Goal: Task Accomplishment & Management: Manage account settings

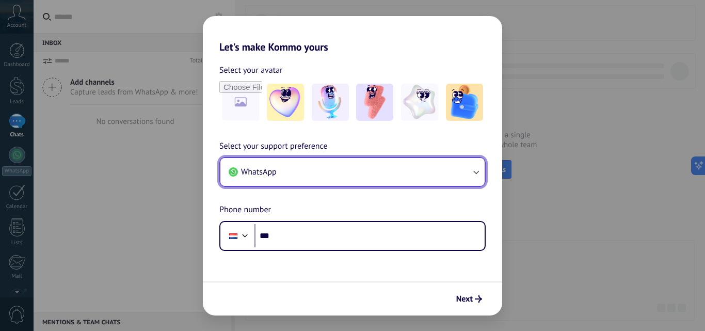
click at [392, 176] on button "WhatsApp" at bounding box center [353, 172] width 264 height 28
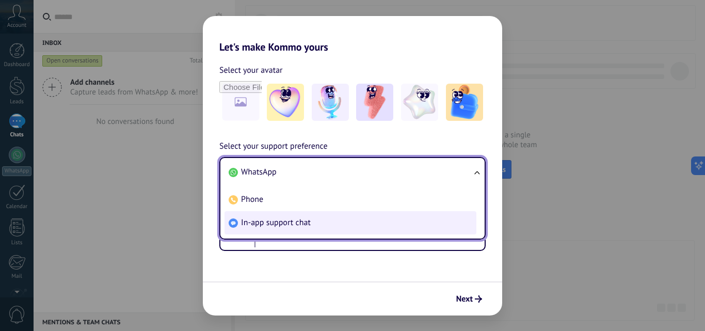
click at [320, 222] on li "In-app support chat" at bounding box center [351, 222] width 252 height 23
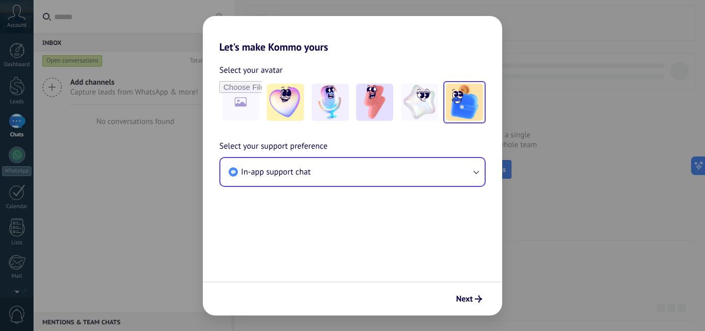
drag, startPoint x: 465, startPoint y: 108, endPoint x: 466, endPoint y: 115, distance: 7.2
click at [466, 108] on img at bounding box center [464, 102] width 37 height 37
click at [468, 302] on span "Next" at bounding box center [465, 298] width 17 height 7
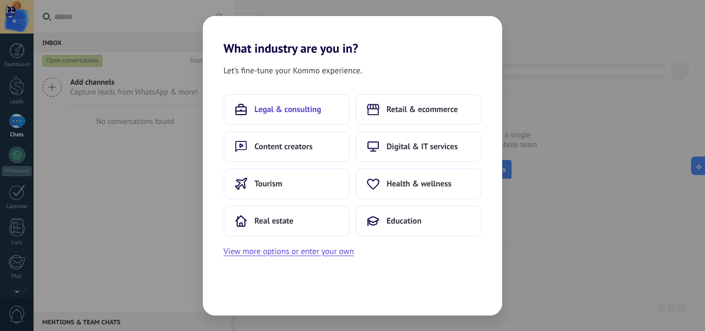
click at [321, 111] on span "Legal & consulting" at bounding box center [288, 109] width 67 height 10
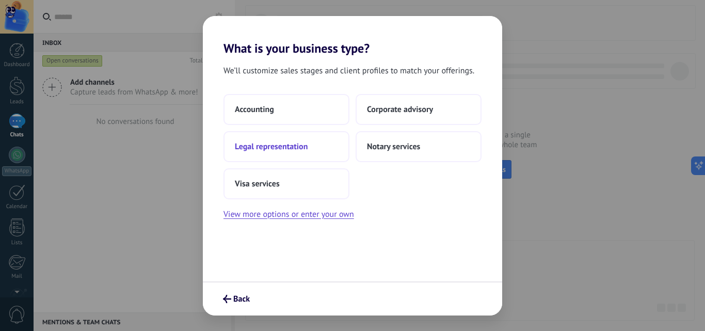
click at [299, 149] on span "Legal representation" at bounding box center [271, 147] width 73 height 10
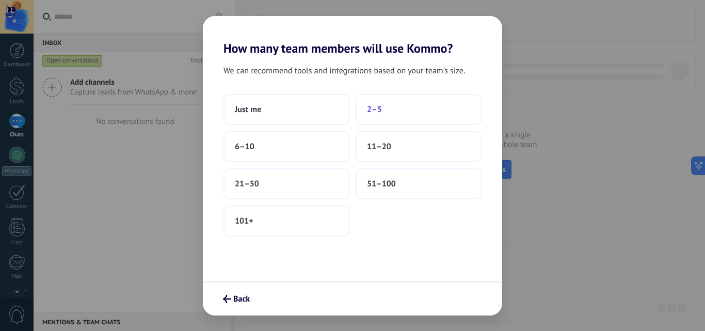
click at [381, 99] on button "2–5" at bounding box center [419, 109] width 126 height 31
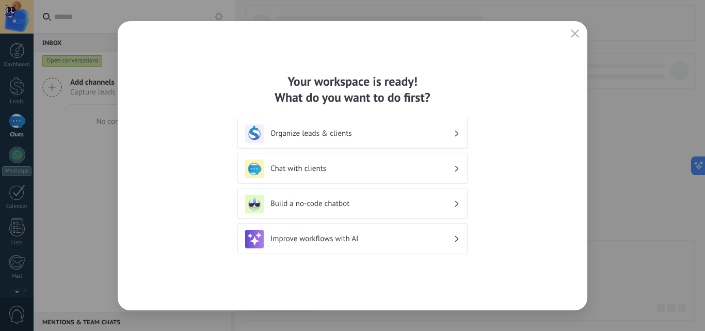
click at [448, 131] on h3 "Organize leads & clients" at bounding box center [362, 134] width 183 height 10
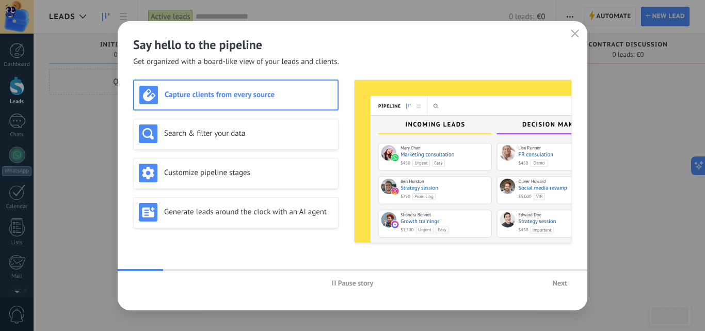
click at [579, 33] on icon "button" at bounding box center [575, 33] width 8 height 8
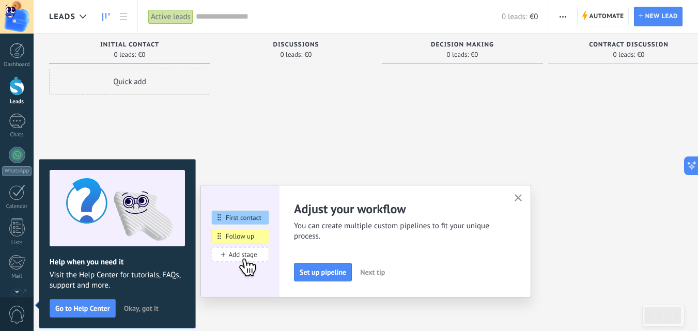
click at [148, 305] on span "Okay, got it" at bounding box center [141, 308] width 35 height 7
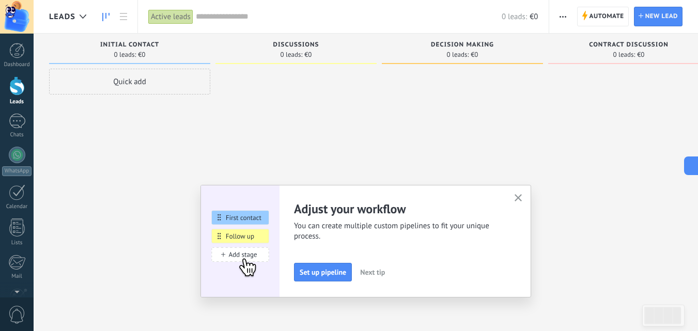
click at [520, 197] on icon "button" at bounding box center [518, 198] width 8 height 8
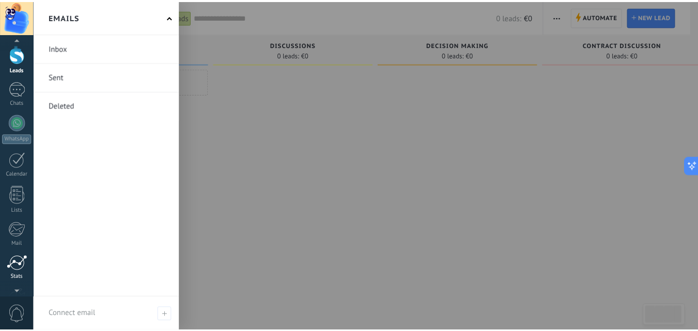
scroll to position [47, 0]
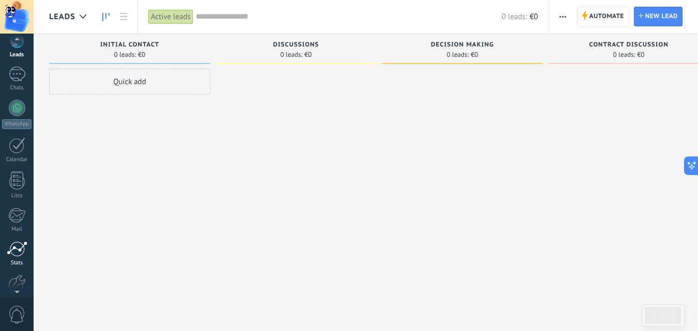
click at [14, 254] on div at bounding box center [17, 248] width 21 height 15
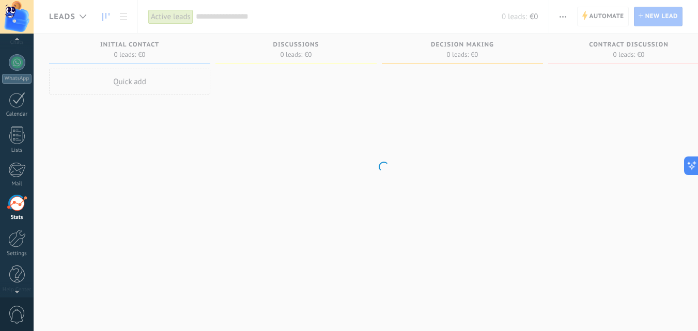
scroll to position [99, 0]
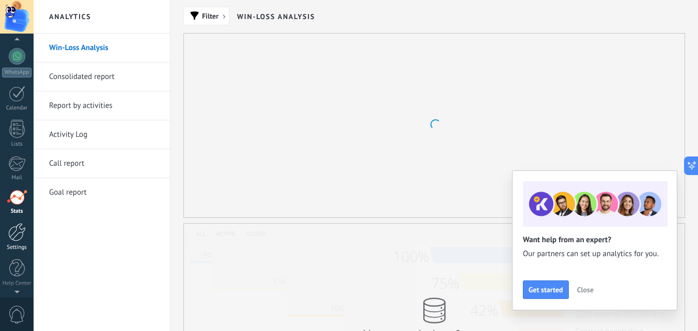
click at [16, 234] on div at bounding box center [17, 232] width 18 height 18
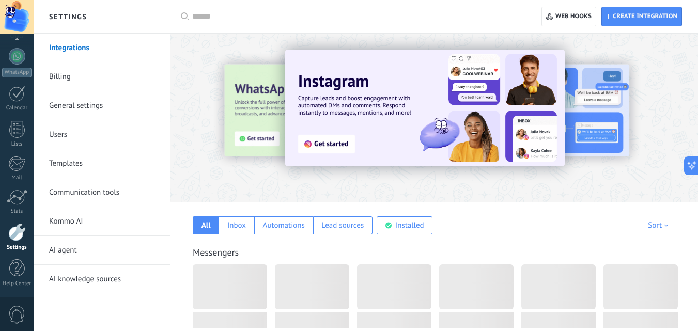
click at [127, 111] on link "General settings" at bounding box center [104, 105] width 111 height 29
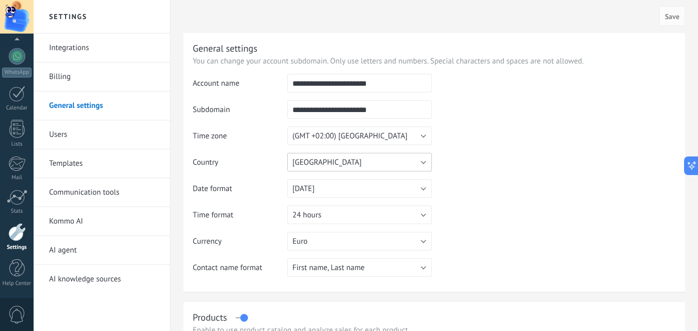
click at [387, 164] on button "Netherlands" at bounding box center [359, 162] width 145 height 19
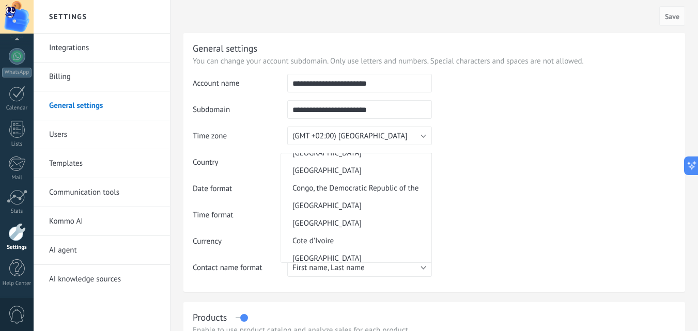
scroll to position [796, 0]
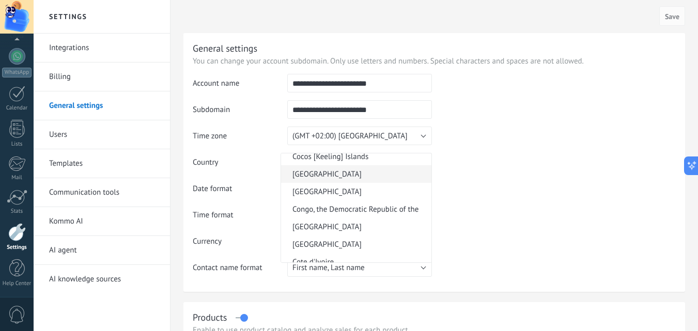
click at [329, 175] on span "Colombia" at bounding box center [354, 174] width 147 height 10
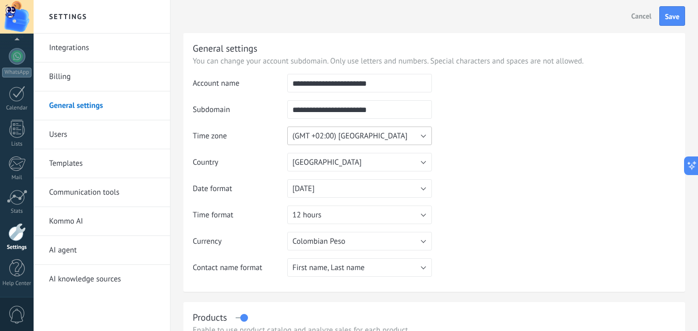
click at [376, 129] on button "(GMT +02:00) Amsterdam" at bounding box center [359, 136] width 145 height 19
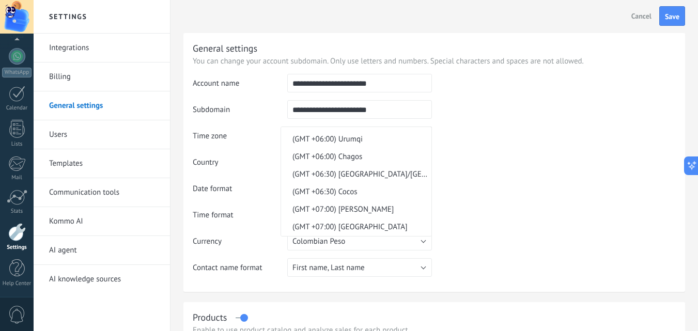
scroll to position [3091, 0]
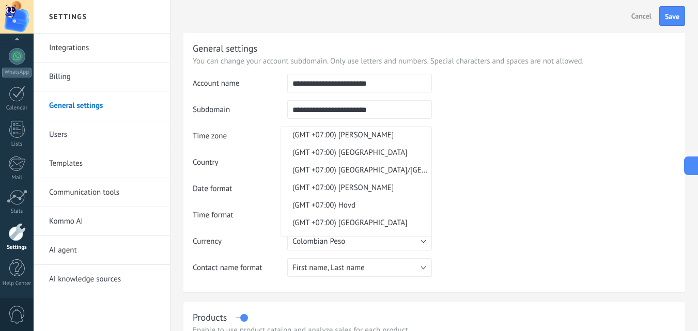
click at [482, 141] on td at bounding box center [554, 126] width 244 height 105
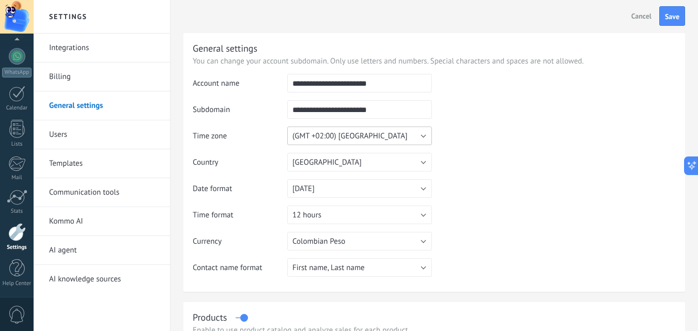
click at [407, 130] on button "(GMT +02:00) Amsterdam" at bounding box center [359, 136] width 145 height 19
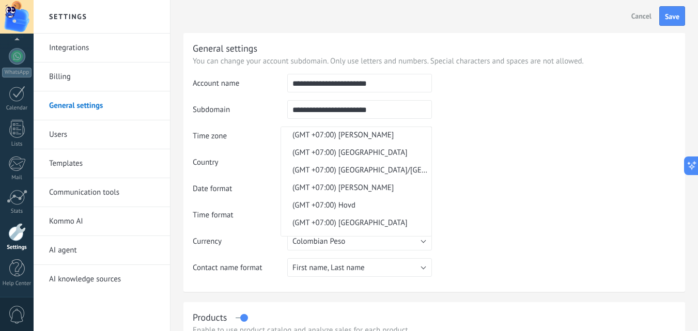
scroll to position [1009, 0]
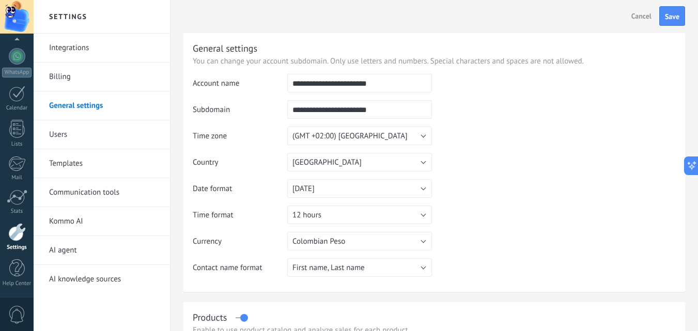
click at [410, 146] on td "(GMT +00:00) Abidjan (GMT +00:00) Accra (GMT +00:00) Bamako (GMT +00:00) Banjul…" at bounding box center [359, 140] width 145 height 26
click at [426, 132] on button "(GMT +02:00) Amsterdam" at bounding box center [359, 136] width 145 height 19
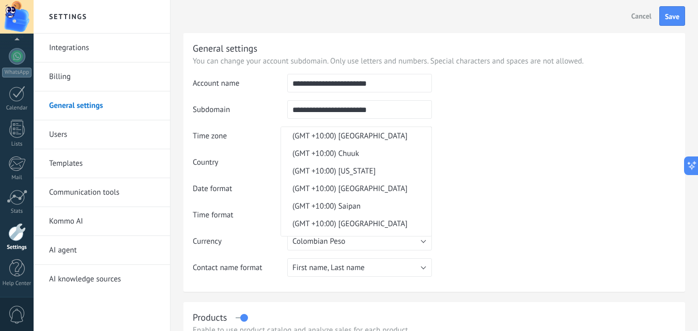
scroll to position [3948, 0]
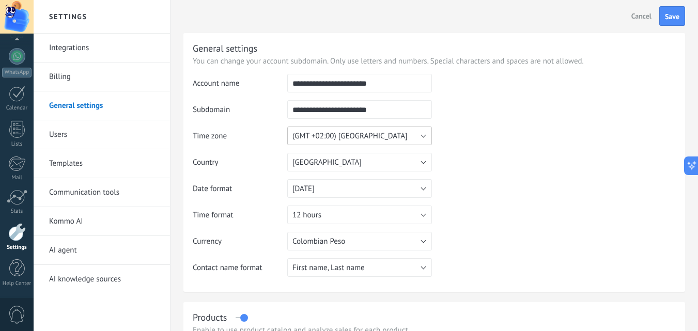
click at [400, 134] on button "(GMT +02:00) Amsterdam" at bounding box center [359, 136] width 145 height 19
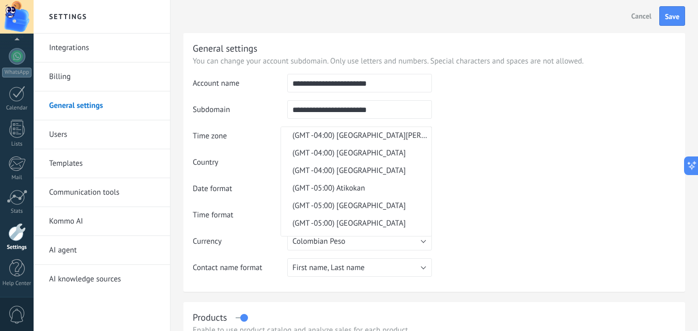
scroll to position [6094, 0]
click at [346, 221] on span "(GMT -05:00) Bogota" at bounding box center [354, 223] width 147 height 10
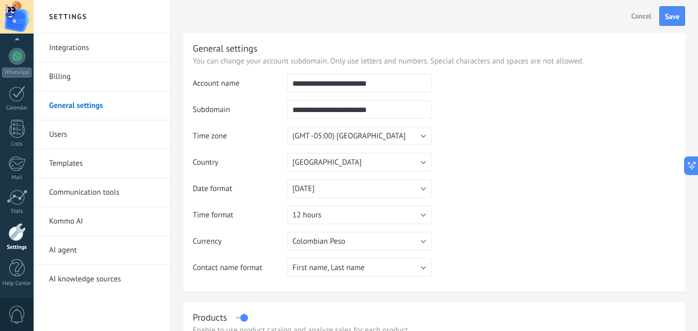
click at [461, 146] on td at bounding box center [554, 126] width 244 height 105
click at [671, 20] on span "Save" at bounding box center [672, 16] width 14 height 7
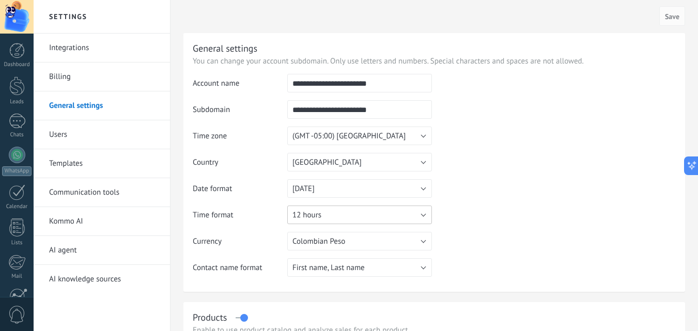
click at [321, 215] on span "12 hours" at bounding box center [306, 215] width 29 height 10
click at [368, 215] on span "24 hours" at bounding box center [354, 215] width 147 height 10
click at [673, 12] on button "Save" at bounding box center [672, 16] width 26 height 20
click at [15, 17] on div at bounding box center [17, 17] width 34 height 34
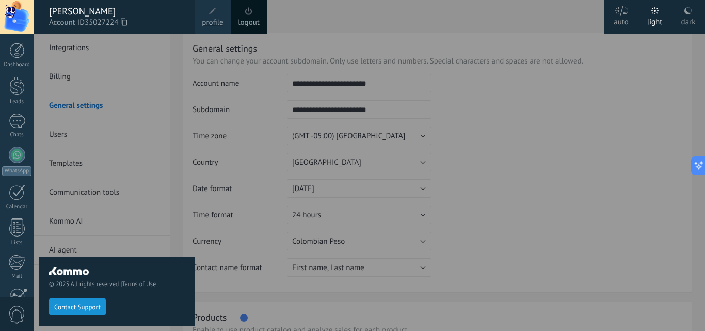
click at [211, 15] on span at bounding box center [212, 11] width 11 height 11
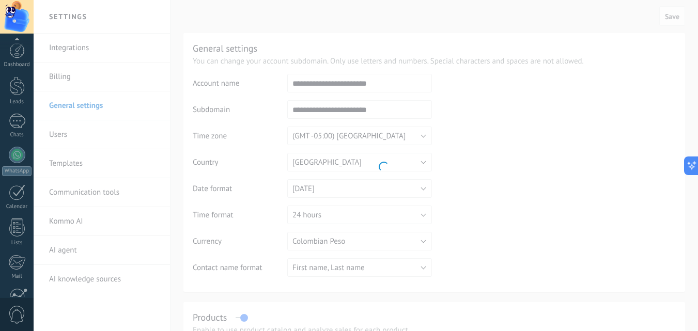
scroll to position [99, 0]
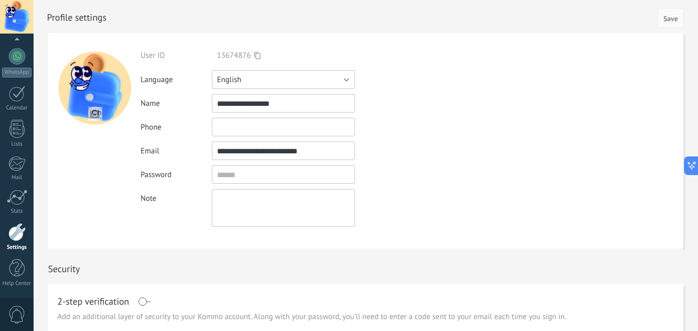
click at [302, 77] on button "English" at bounding box center [283, 79] width 143 height 19
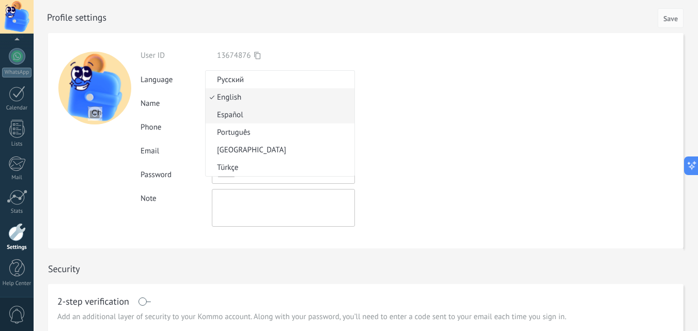
click at [254, 115] on span "Español" at bounding box center [279, 115] width 146 height 10
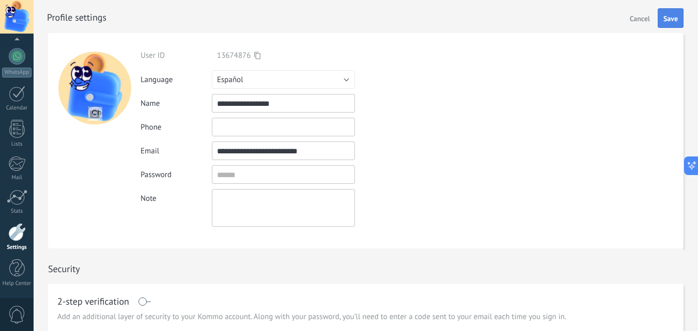
click at [674, 22] on span "Save" at bounding box center [670, 18] width 14 height 7
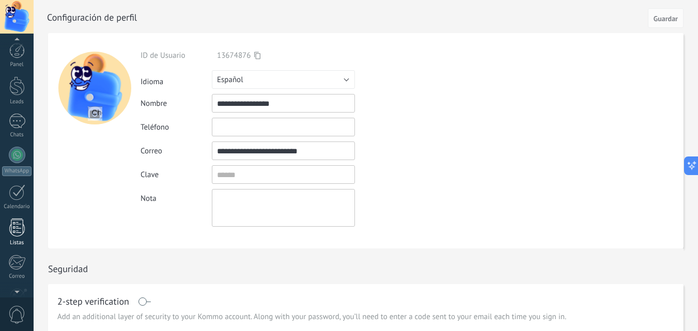
scroll to position [99, 0]
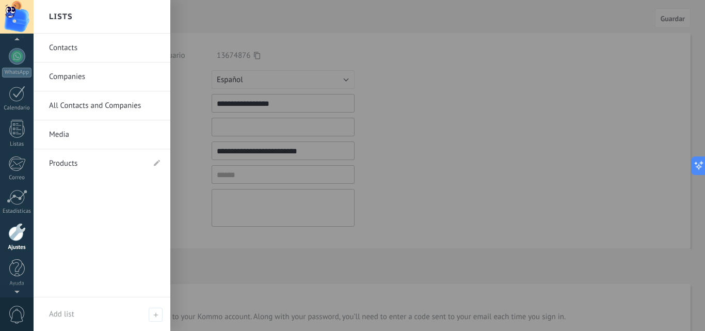
click at [7, 232] on link "Ajustes" at bounding box center [17, 237] width 34 height 28
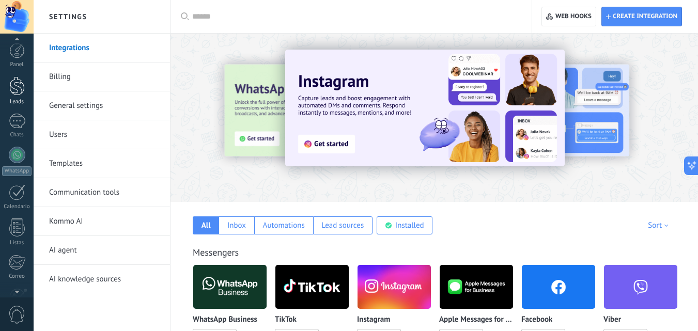
click at [15, 88] on div at bounding box center [16, 85] width 15 height 19
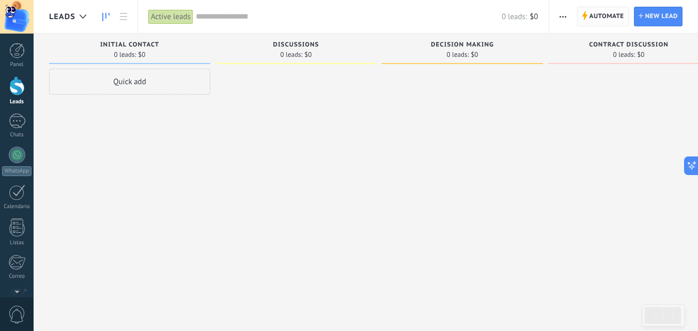
click at [590, 16] on span "Automate" at bounding box center [606, 16] width 35 height 19
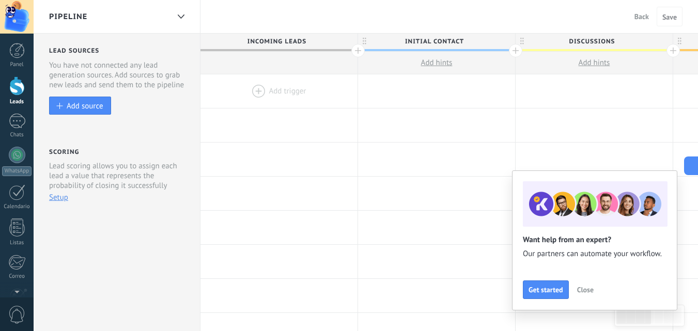
click at [317, 39] on span "Incoming leads" at bounding box center [276, 42] width 152 height 16
click at [306, 40] on span "Incoming leads" at bounding box center [276, 42] width 152 height 16
click at [300, 40] on span "Incoming leads" at bounding box center [276, 42] width 152 height 16
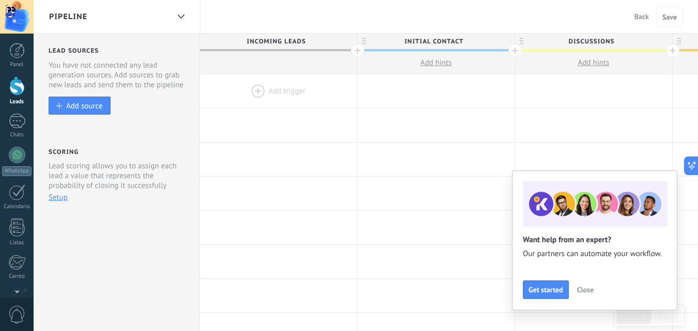
click at [433, 38] on span "Initial contact" at bounding box center [433, 42] width 152 height 16
type input "*"
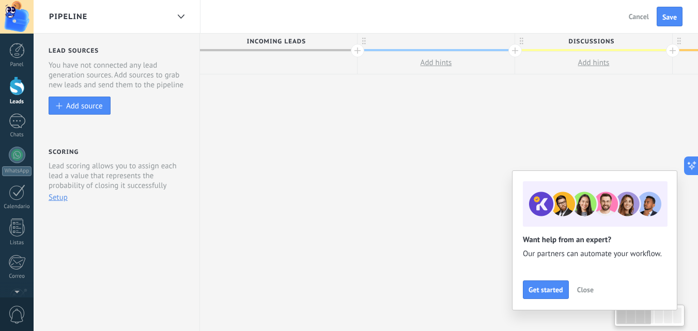
click at [439, 40] on div at bounding box center [435, 41] width 157 height 15
click at [439, 40] on input "text" at bounding box center [433, 41] width 137 height 15
type input "**********"
click at [594, 38] on span "Discussions" at bounding box center [591, 42] width 152 height 16
type input "*"
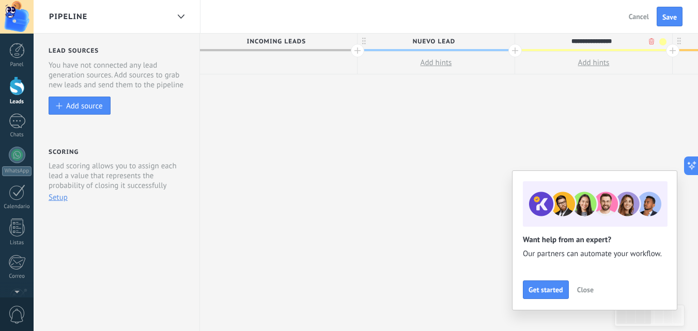
type input "**********"
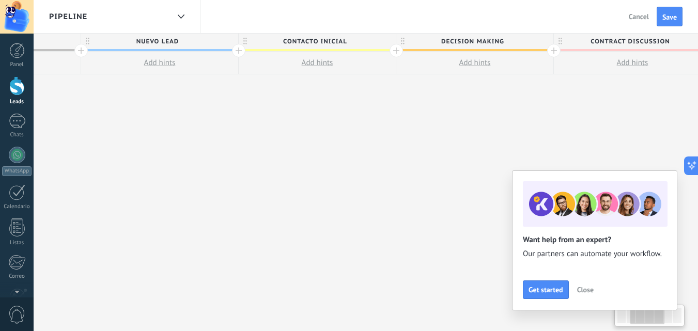
drag, startPoint x: 607, startPoint y: 99, endPoint x: 319, endPoint y: 123, distance: 288.7
click at [318, 127] on div "**********" at bounding box center [475, 183] width 1103 height 298
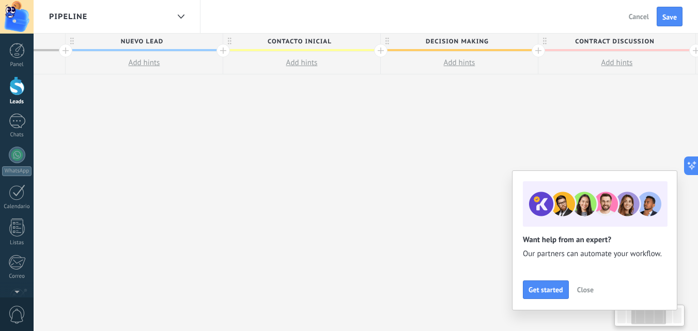
click at [470, 42] on span "Decision making" at bounding box center [457, 42] width 152 height 16
click at [477, 40] on span "Decision making" at bounding box center [457, 42] width 152 height 16
type input "*"
type input "**********"
click at [542, 52] on div at bounding box center [537, 50] width 13 height 13
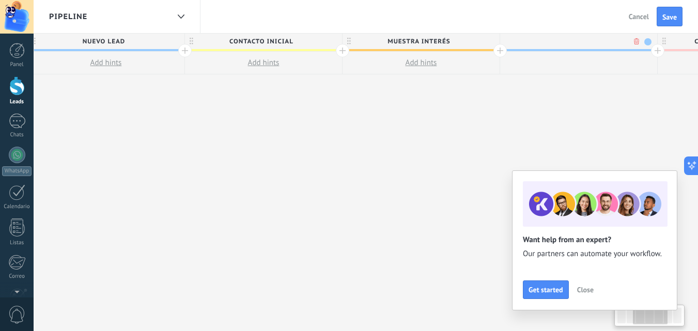
scroll to position [0, 369]
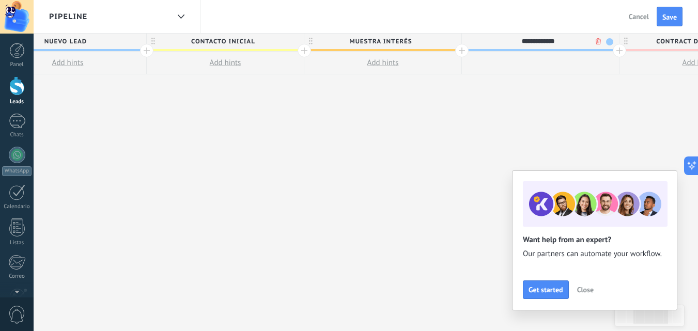
type input "**********"
click at [608, 40] on span at bounding box center [609, 41] width 7 height 7
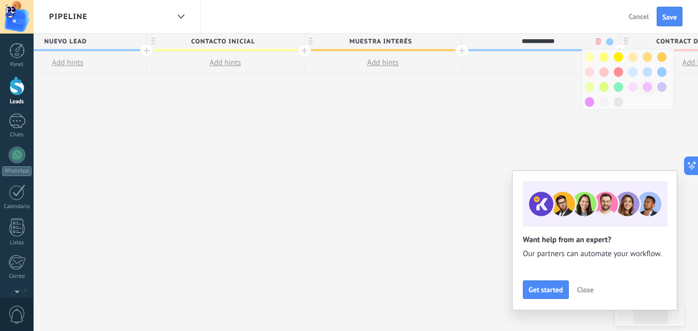
click at [647, 87] on span at bounding box center [646, 87] width 9 height 10
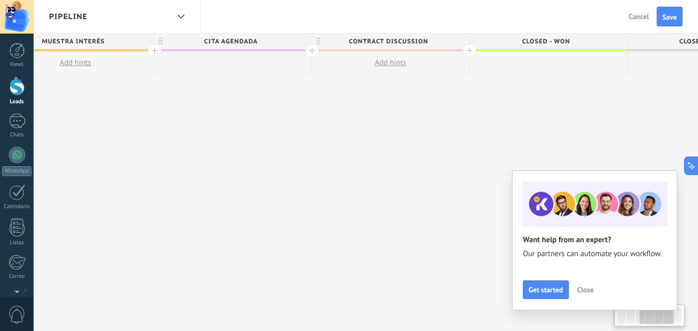
drag, startPoint x: 462, startPoint y: 99, endPoint x: 278, endPoint y: 134, distance: 187.2
click at [271, 136] on div "**********" at bounding box center [154, 183] width 1260 height 298
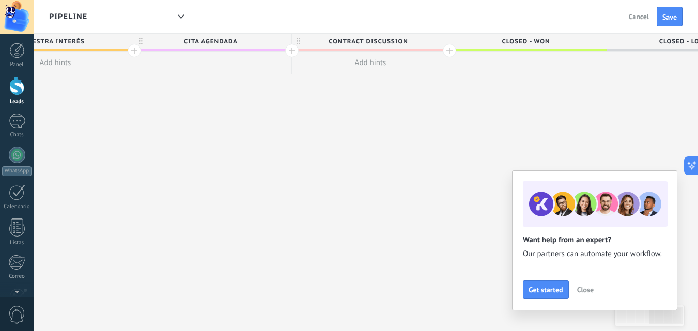
click at [405, 40] on span "Contract discussion" at bounding box center [368, 42] width 152 height 16
type input "*"
type input "**********"
click at [439, 41] on span at bounding box center [439, 41] width 7 height 7
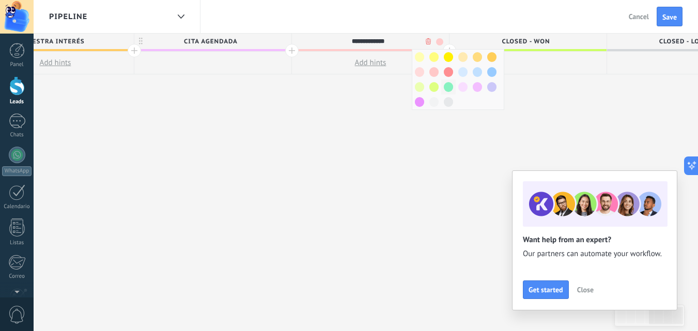
click at [446, 86] on span at bounding box center [448, 87] width 9 height 10
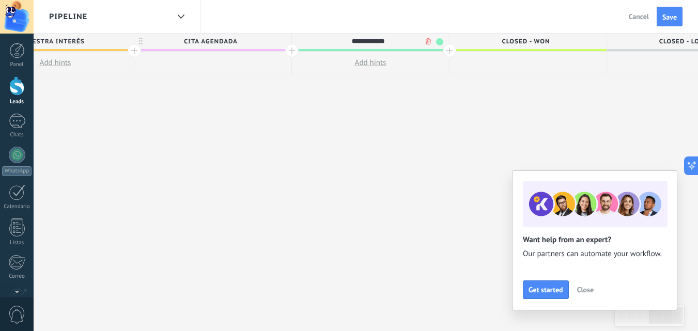
click at [333, 122] on div "**********" at bounding box center [134, 183] width 1260 height 298
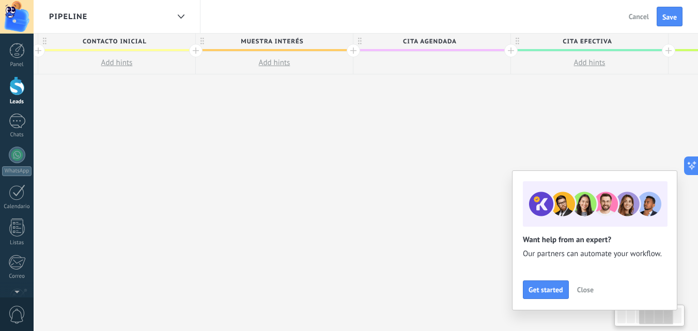
scroll to position [0, 476]
drag, startPoint x: 160, startPoint y: 133, endPoint x: 380, endPoint y: 145, distance: 220.3
click at [380, 145] on div "**********" at bounding box center [355, 183] width 1260 height 298
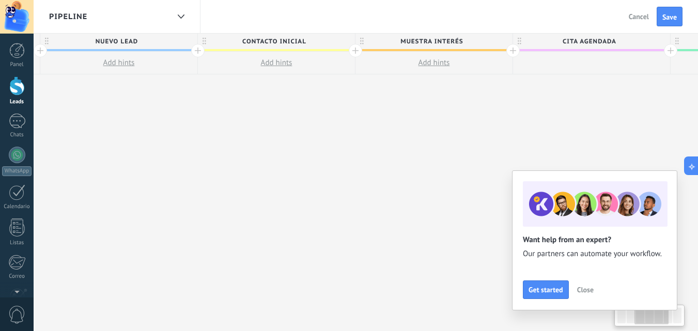
drag, startPoint x: 327, startPoint y: 153, endPoint x: 622, endPoint y: 94, distance: 301.2
click at [563, 151] on div "**********" at bounding box center [513, 183] width 1260 height 298
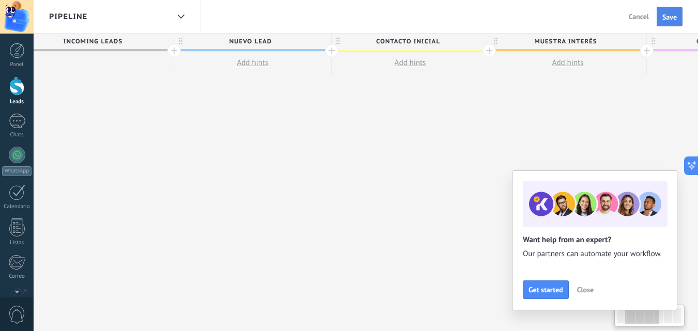
click at [669, 12] on button "Save" at bounding box center [669, 17] width 26 height 20
click at [591, 289] on span "Close" at bounding box center [585, 289] width 17 height 7
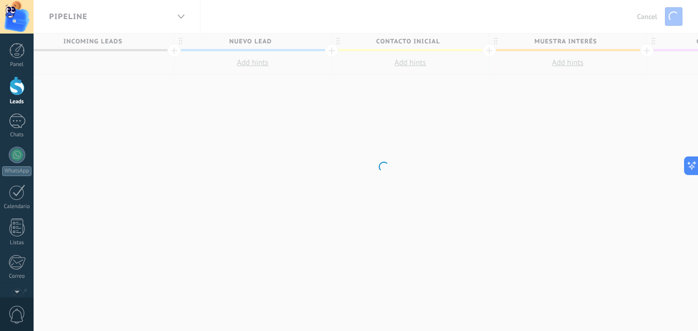
drag, startPoint x: 238, startPoint y: 161, endPoint x: 416, endPoint y: 165, distance: 178.2
click at [416, 165] on body ".abccls-1,.abccls-2{fill-rule:evenodd}.abccls-2{fill:#fff} .abfcls-1{fill:none}…" at bounding box center [349, 165] width 698 height 331
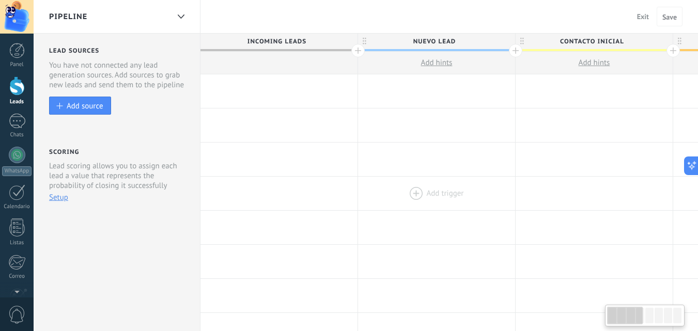
drag, startPoint x: 131, startPoint y: 186, endPoint x: 509, endPoint y: 184, distance: 377.5
click at [639, 18] on span "Exit" at bounding box center [643, 16] width 12 height 9
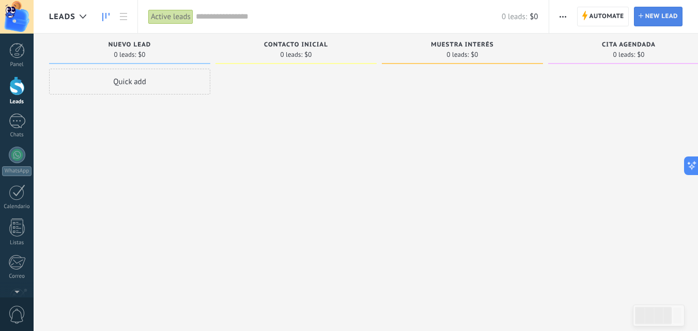
click at [657, 14] on span "New lead" at bounding box center [661, 16] width 33 height 19
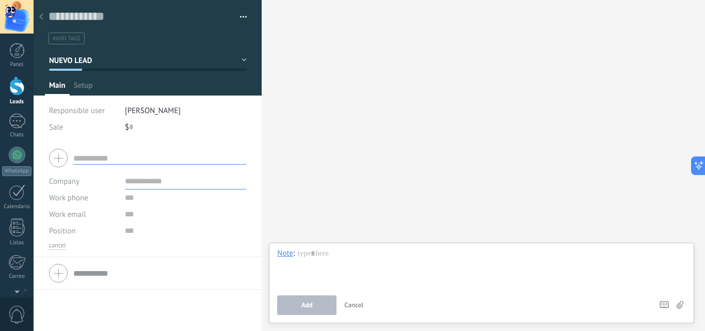
click at [139, 161] on input "text" at bounding box center [159, 158] width 173 height 13
type input "**********"
click at [65, 319] on span "Save" at bounding box center [62, 314] width 14 height 7
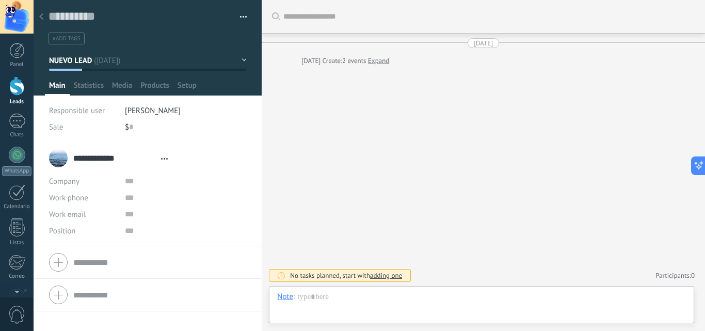
scroll to position [15, 0]
click at [189, 87] on span "Setup" at bounding box center [187, 88] width 19 height 15
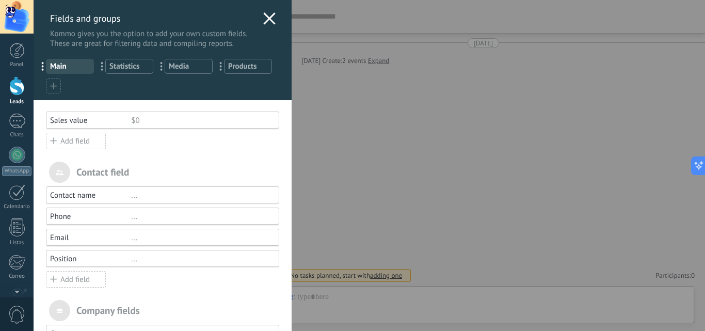
click at [80, 120] on div "Sales value" at bounding box center [90, 121] width 81 height 10
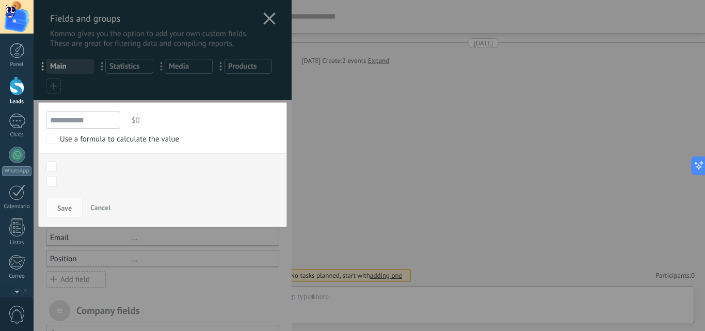
drag, startPoint x: 91, startPoint y: 119, endPoint x: 46, endPoint y: 119, distance: 44.9
click at [46, 119] on input "**********" at bounding box center [83, 120] width 74 height 17
click at [111, 204] on button "Cancel" at bounding box center [100, 208] width 28 height 20
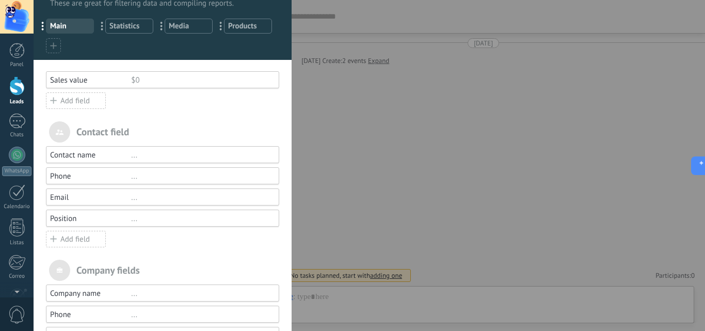
scroll to position [52, 0]
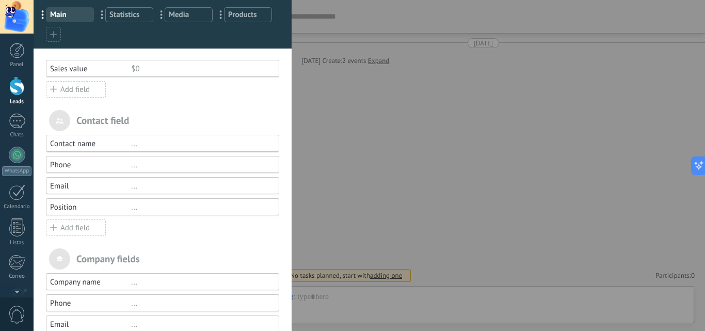
click at [78, 225] on div "Add field" at bounding box center [76, 227] width 60 height 17
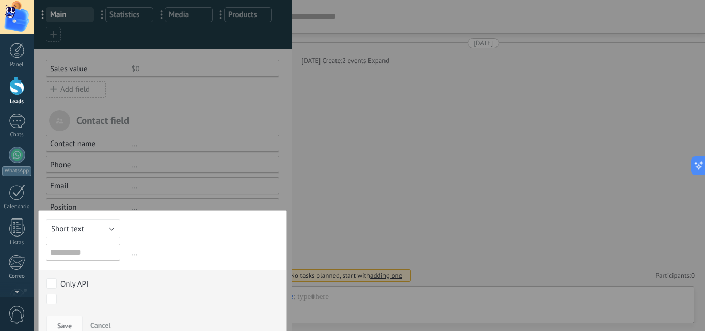
click at [185, 163] on div at bounding box center [163, 192] width 258 height 488
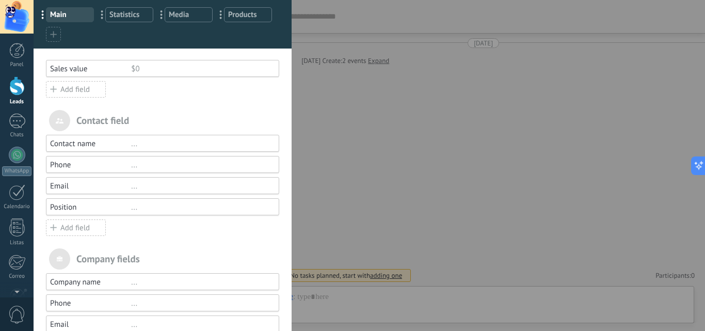
click at [89, 86] on div "Add field" at bounding box center [76, 89] width 60 height 17
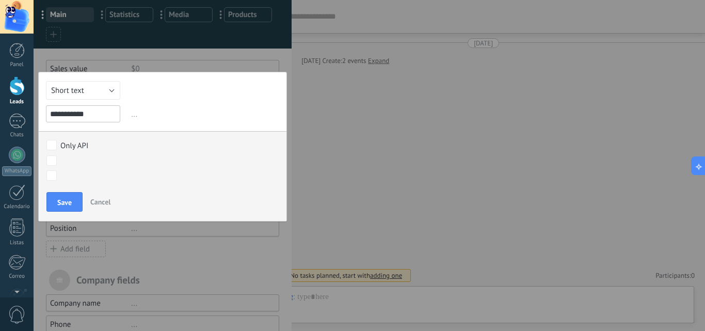
type input "**********"
click at [97, 81] on div "**********" at bounding box center [162, 147] width 249 height 150
click at [97, 84] on button "Short text" at bounding box center [83, 90] width 74 height 19
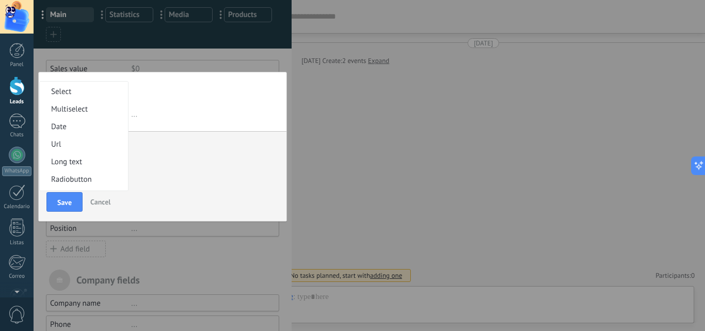
click at [206, 103] on div "**********" at bounding box center [162, 147] width 249 height 150
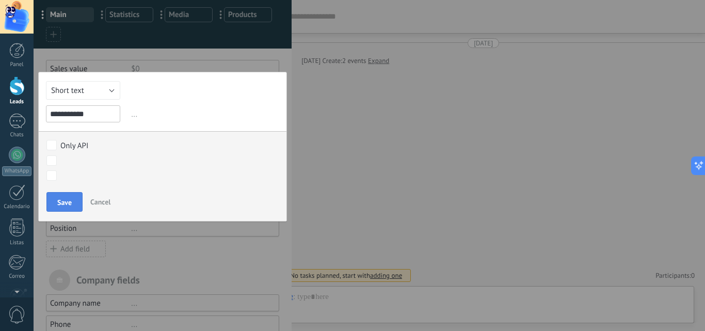
click at [57, 205] on span "Save" at bounding box center [64, 202] width 14 height 7
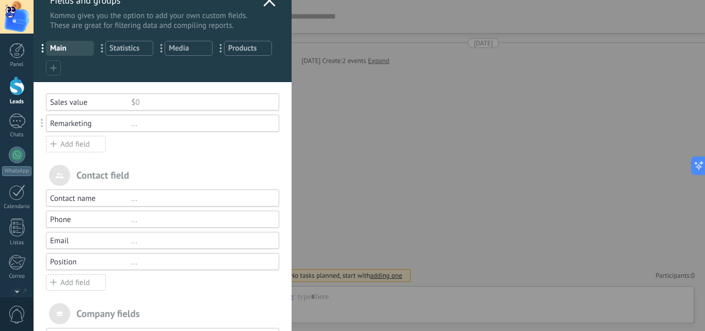
scroll to position [0, 0]
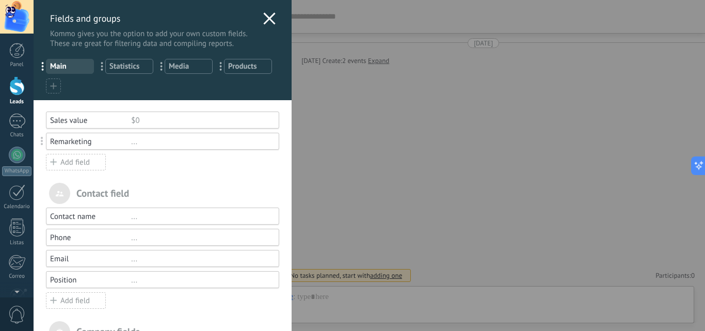
click at [265, 17] on icon at bounding box center [269, 18] width 12 height 12
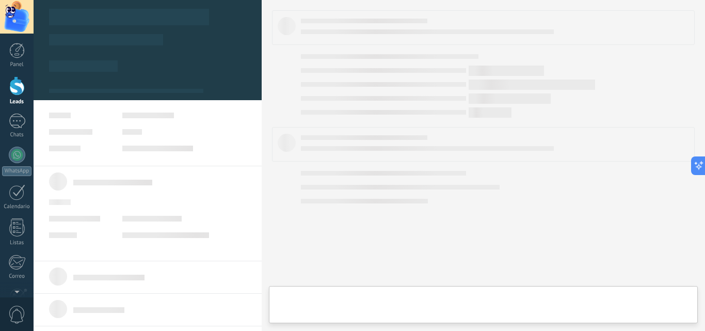
type textarea "**********"
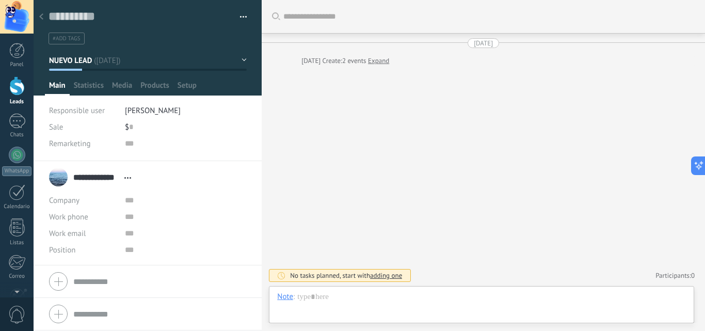
scroll to position [15, 0]
click at [184, 86] on span "Setup" at bounding box center [187, 88] width 19 height 15
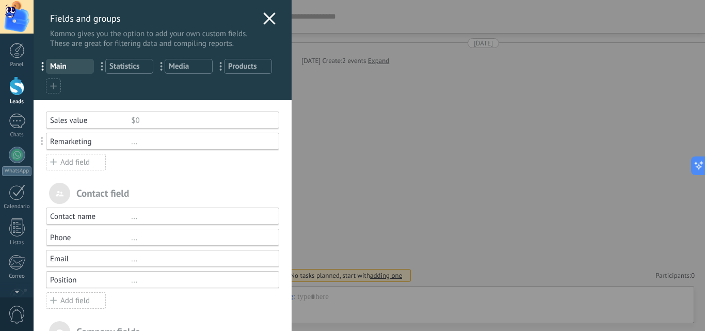
click at [82, 145] on div "Remarketing" at bounding box center [90, 142] width 81 height 10
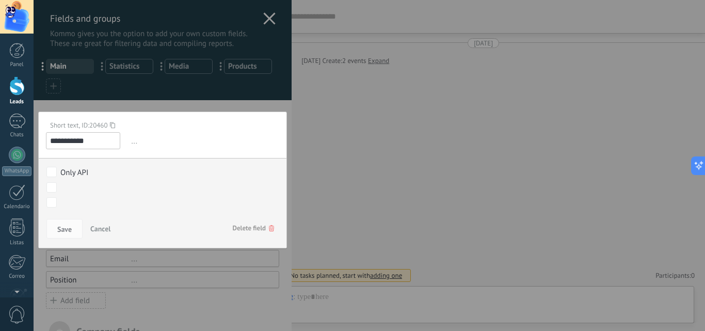
click at [256, 227] on span "Delete field" at bounding box center [253, 228] width 41 height 19
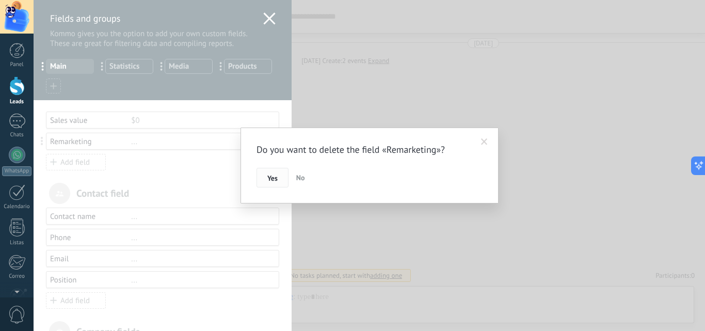
click at [269, 181] on span "Yes" at bounding box center [273, 178] width 10 height 7
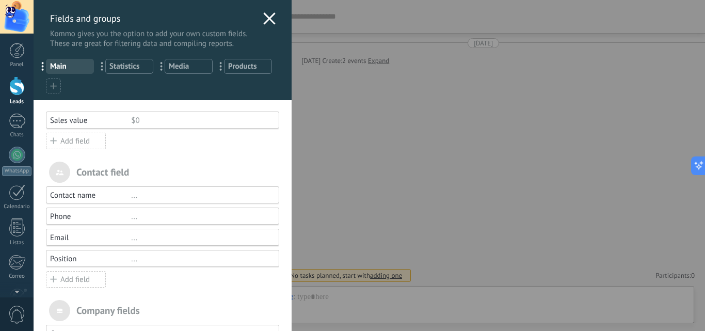
click at [74, 146] on div at bounding box center [370, 165] width 672 height 331
click at [77, 143] on div "Add field" at bounding box center [76, 141] width 60 height 17
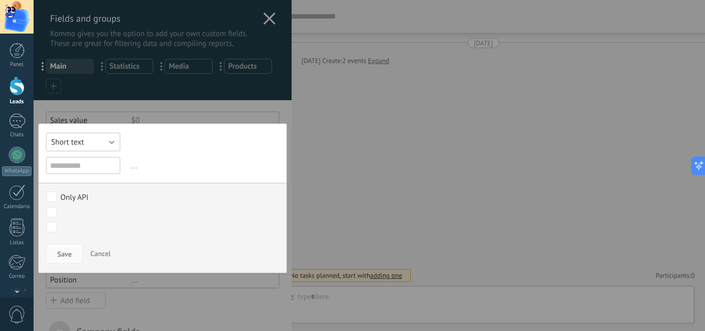
click at [78, 144] on span "Short text" at bounding box center [67, 142] width 33 height 10
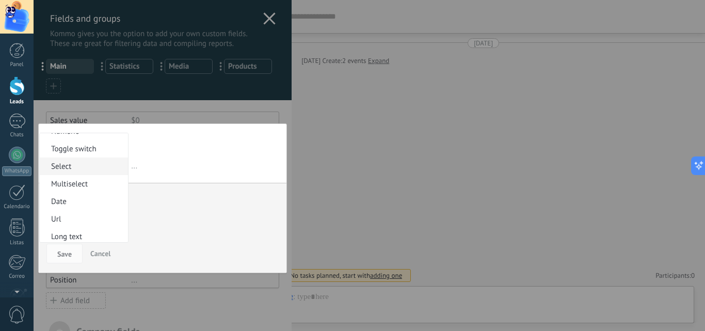
scroll to position [52, 0]
click at [93, 145] on span "Select" at bounding box center [82, 143] width 85 height 10
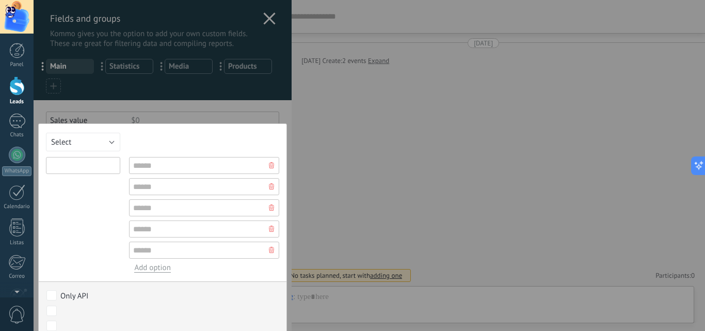
click at [88, 164] on input "text" at bounding box center [83, 165] width 74 height 17
type input "**********"
click at [150, 163] on input "text" at bounding box center [204, 165] width 150 height 17
type input "**"
click at [148, 183] on input "text" at bounding box center [204, 186] width 150 height 17
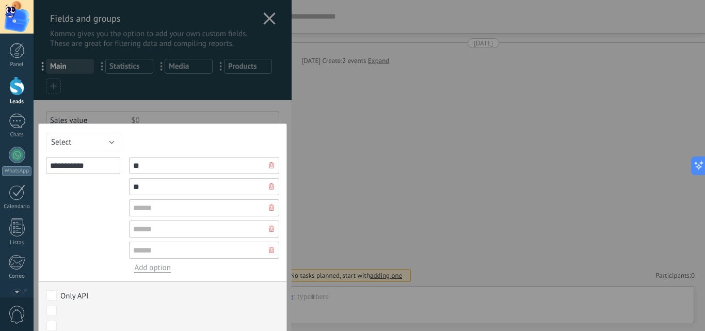
type input "**"
click at [269, 209] on use at bounding box center [271, 208] width 5 height 6
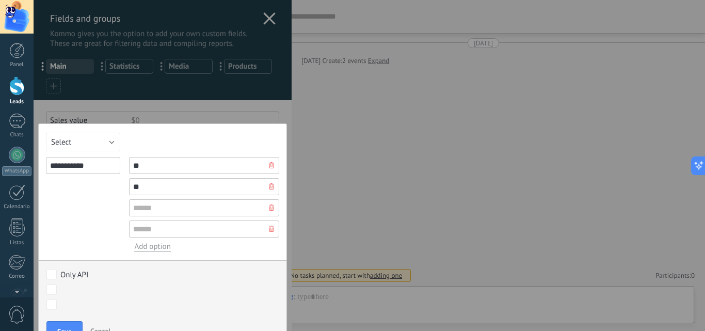
click at [269, 209] on use at bounding box center [271, 208] width 5 height 6
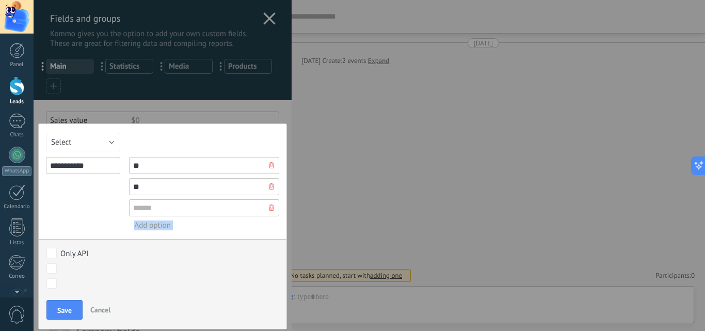
click at [269, 209] on use at bounding box center [271, 208] width 5 height 6
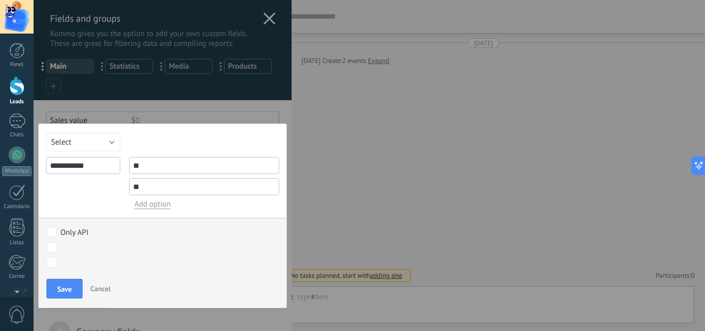
click at [114, 197] on div "**********" at bounding box center [83, 183] width 74 height 52
click at [69, 294] on button "Save" at bounding box center [64, 289] width 36 height 20
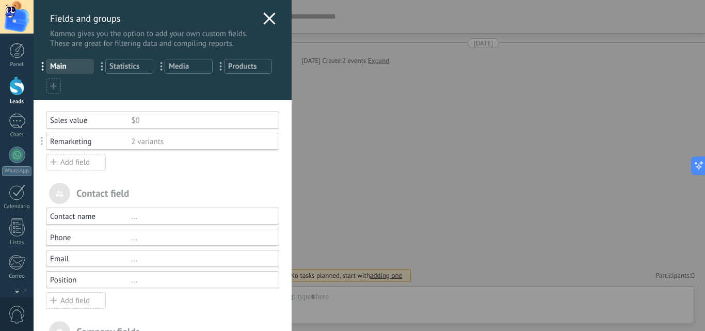
click at [267, 17] on use at bounding box center [269, 18] width 12 height 12
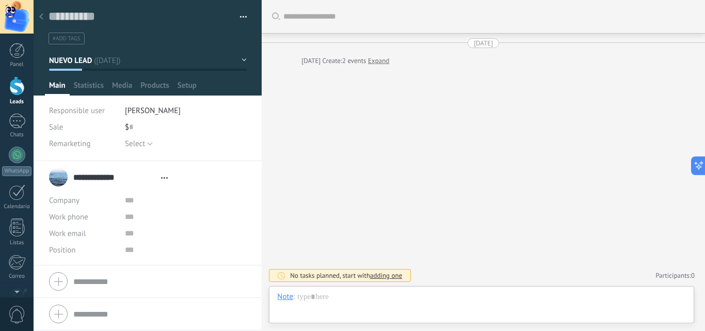
type textarea "**********"
click at [183, 89] on span "Setup" at bounding box center [187, 88] width 19 height 15
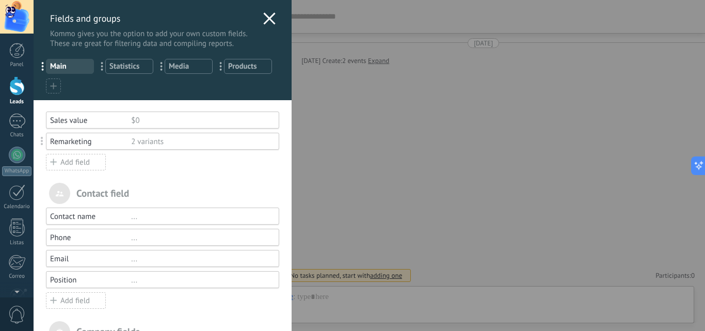
click at [74, 163] on div "Add field" at bounding box center [76, 162] width 60 height 17
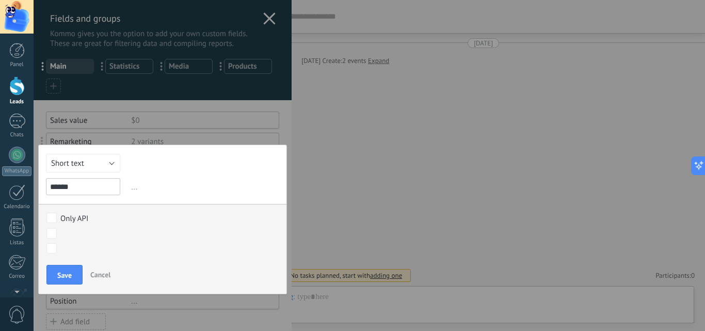
type input "******"
click at [88, 168] on button "Short text" at bounding box center [83, 163] width 74 height 19
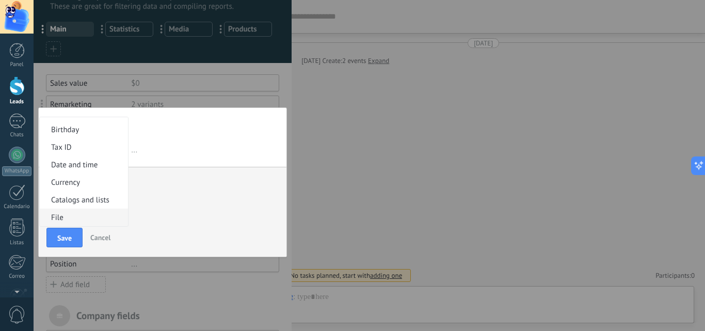
scroll to position [52, 0]
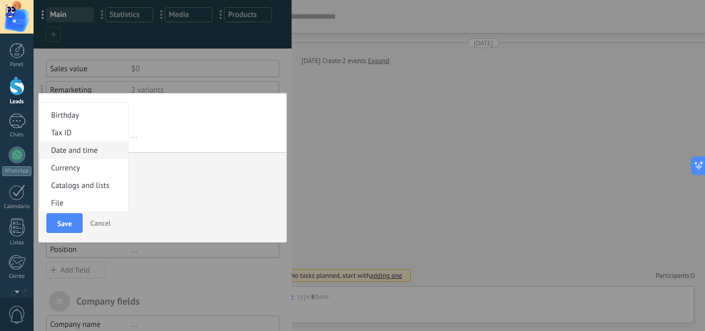
click at [91, 149] on span "Date and time" at bounding box center [82, 151] width 85 height 10
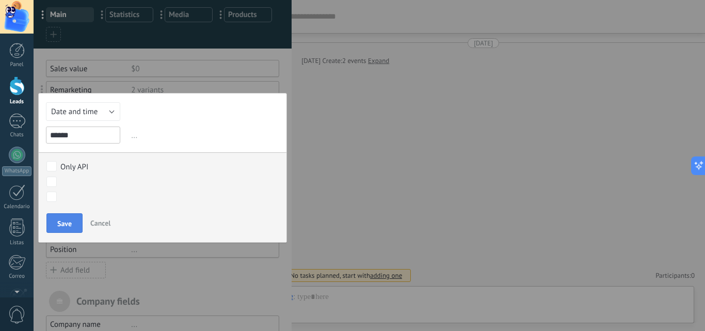
click at [71, 224] on span "Save" at bounding box center [64, 223] width 14 height 7
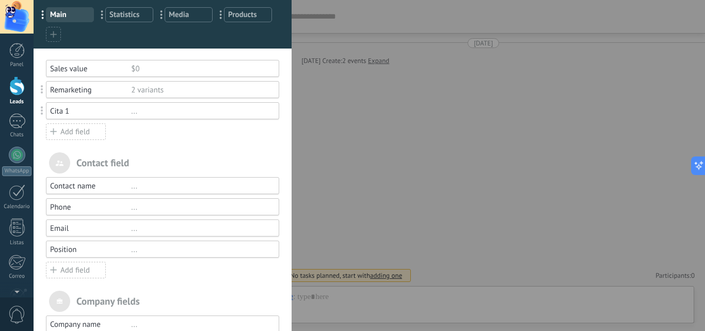
scroll to position [0, 0]
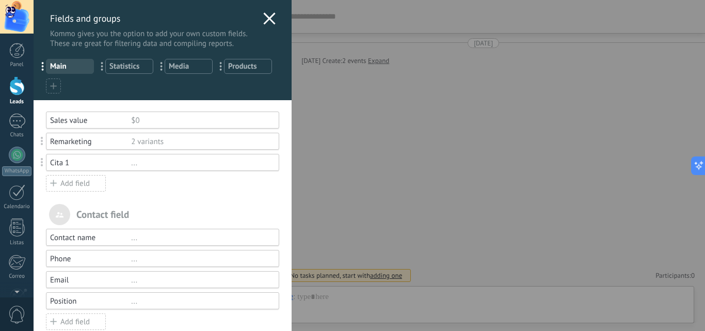
click at [86, 181] on div "Add field" at bounding box center [76, 183] width 60 height 17
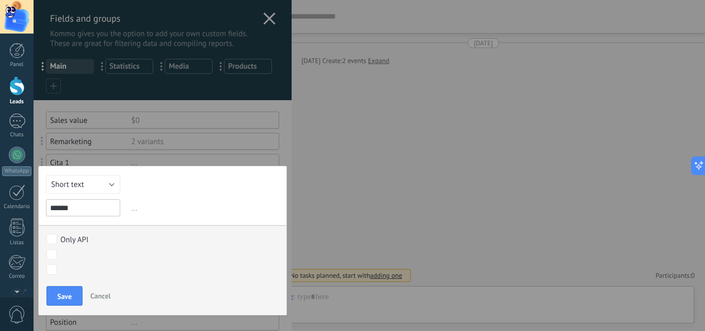
type input "******"
click at [82, 187] on span "Short text" at bounding box center [67, 185] width 33 height 10
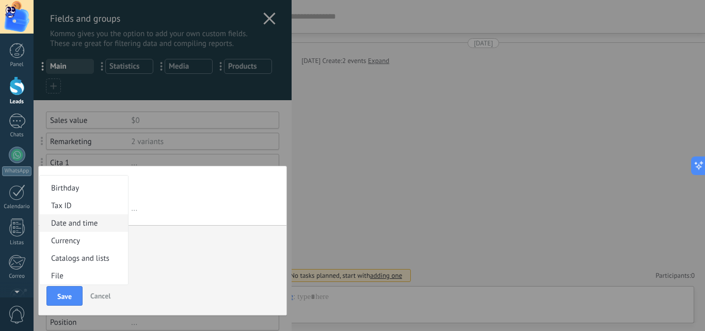
click at [93, 221] on span "Date and time" at bounding box center [82, 223] width 85 height 10
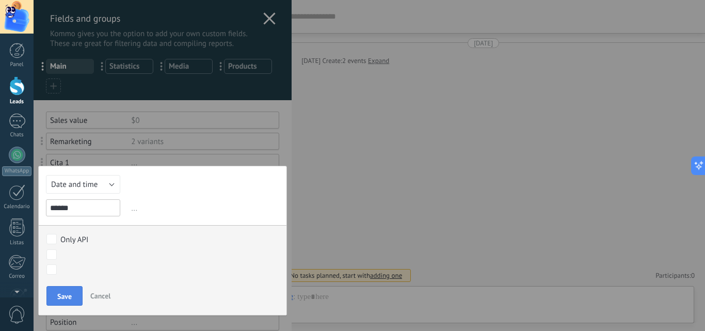
click at [64, 296] on span "Save" at bounding box center [64, 296] width 14 height 7
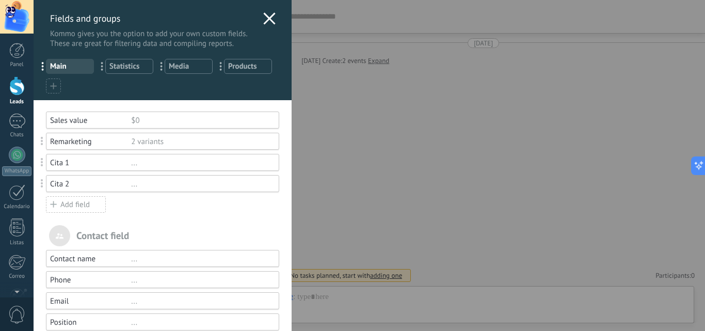
click at [83, 205] on div "Add field" at bounding box center [76, 204] width 60 height 17
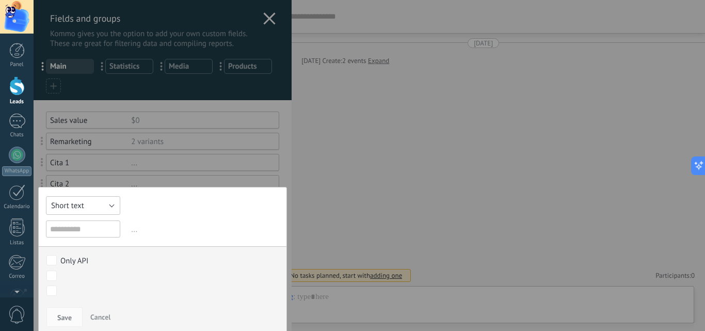
click at [81, 206] on span "Short text" at bounding box center [67, 206] width 33 height 10
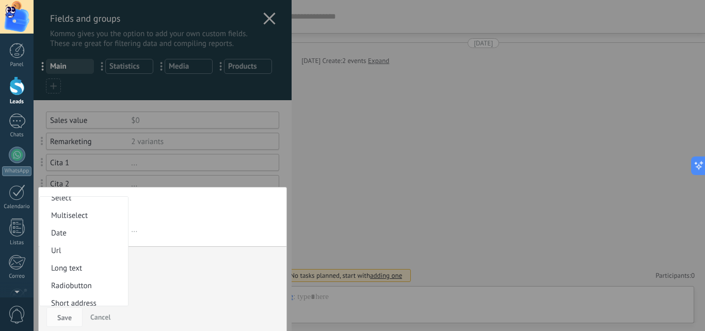
scroll to position [155, 0]
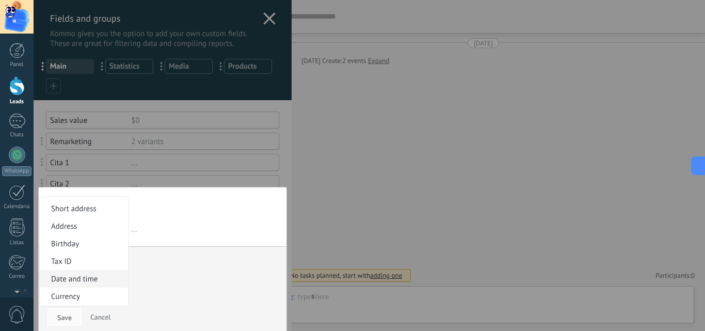
click at [92, 278] on span "Date and time" at bounding box center [82, 279] width 85 height 10
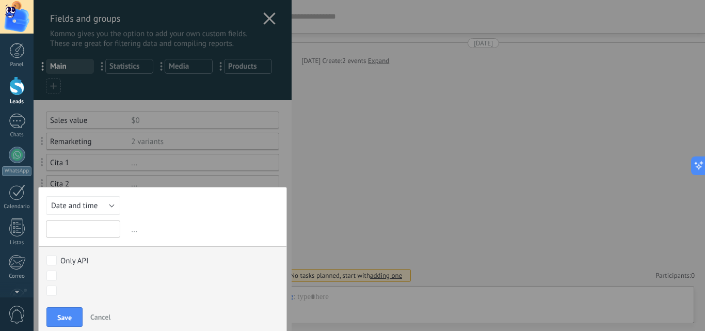
click at [90, 229] on input "text" at bounding box center [83, 229] width 74 height 17
type input "******"
click at [67, 315] on span "Save" at bounding box center [64, 317] width 14 height 7
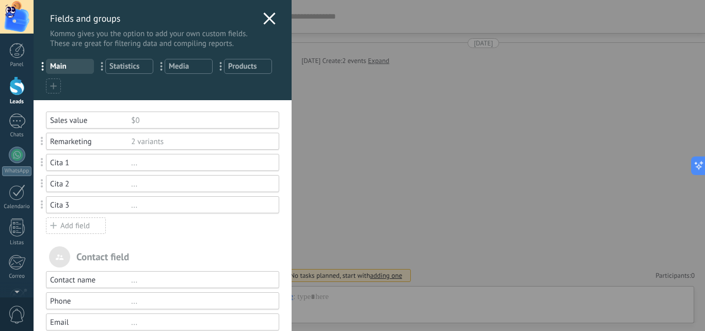
click at [277, 26] on div "Fields and groups Kommo gives you the option to add your own custom fields. The…" at bounding box center [163, 24] width 258 height 49
click at [266, 17] on icon at bounding box center [269, 18] width 12 height 12
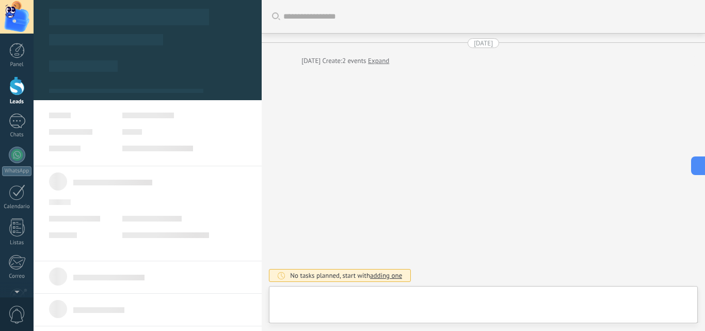
type textarea "**********"
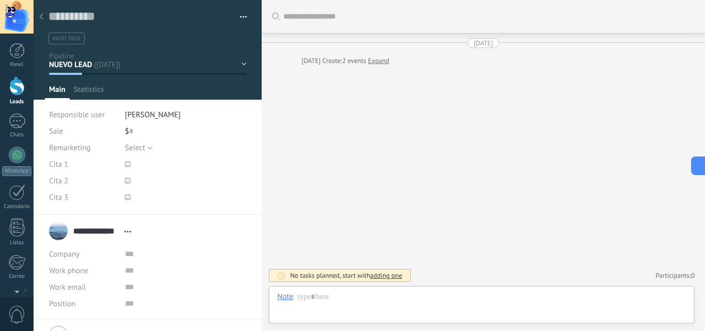
scroll to position [15, 0]
